Goal: Task Accomplishment & Management: Use online tool/utility

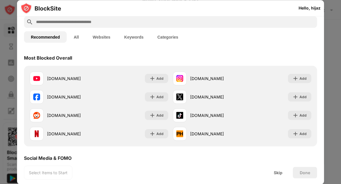
scroll to position [15, 0]
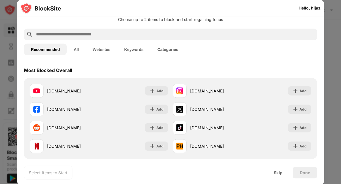
click at [135, 32] on input "text" at bounding box center [174, 34] width 279 height 7
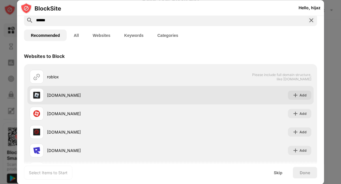
scroll to position [56, 0]
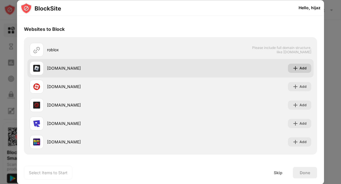
type input "******"
click at [299, 67] on div "Add" at bounding box center [302, 68] width 7 height 6
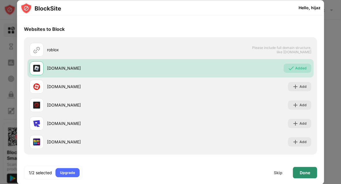
click at [306, 171] on div "Done" at bounding box center [304, 172] width 10 height 5
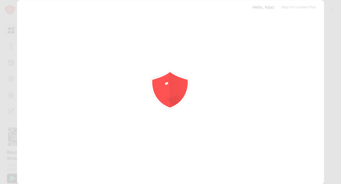
scroll to position [0, 0]
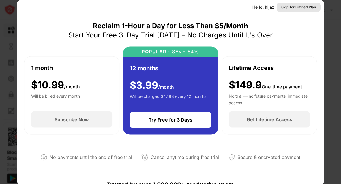
click at [281, 7] on div "Skip for Limited Plan" at bounding box center [298, 7] width 35 height 6
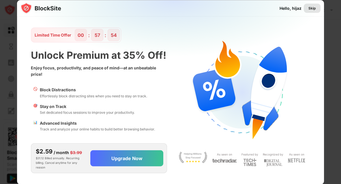
click at [308, 9] on div "Skip" at bounding box center [311, 8] width 7 height 6
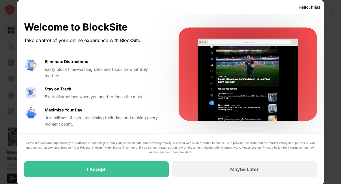
scroll to position [1, 0]
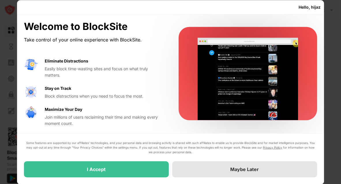
click at [219, 168] on div "Maybe Later" at bounding box center [244, 169] width 145 height 16
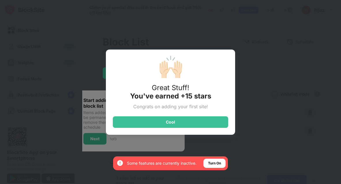
click at [272, 49] on div "🙌🏻 Great Stuff! You've earned +15 stars Congrats on adding your first site! Cool" at bounding box center [170, 92] width 341 height 184
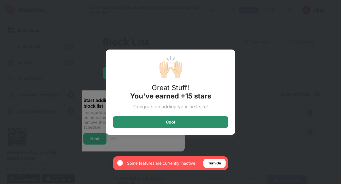
click at [203, 126] on div "Cool" at bounding box center [170, 122] width 115 height 12
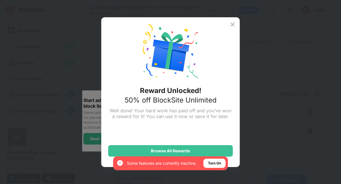
click at [231, 25] on img at bounding box center [232, 24] width 7 height 7
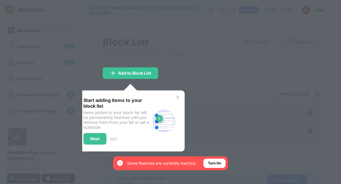
click at [178, 97] on img at bounding box center [177, 97] width 5 height 5
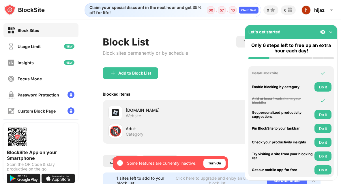
click at [331, 32] on img at bounding box center [331, 32] width 6 height 6
